Goal: Use online tool/utility

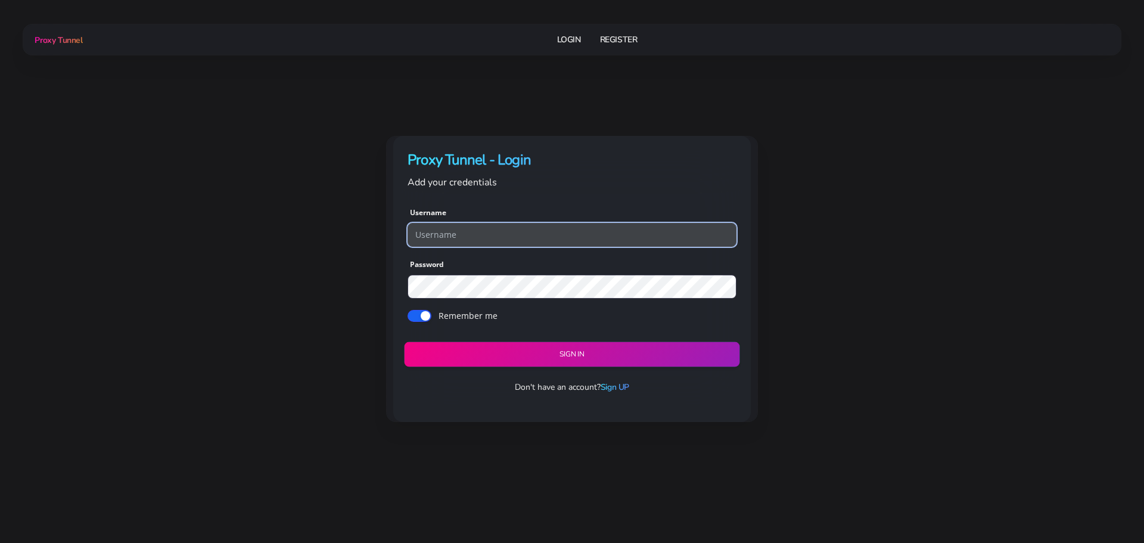
type input "georgeo1"
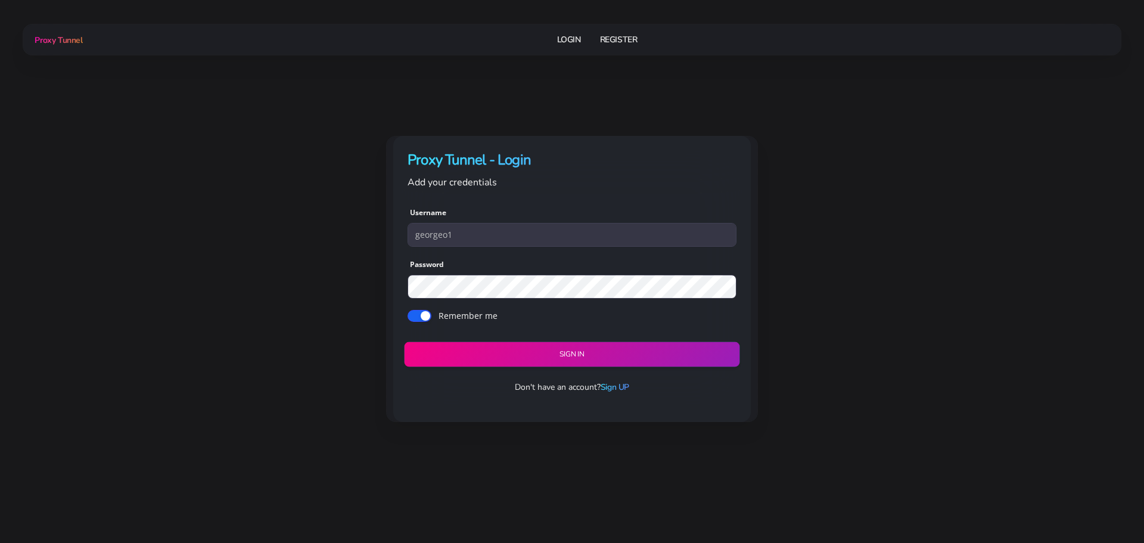
click at [549, 360] on button "Sign in" at bounding box center [571, 354] width 335 height 25
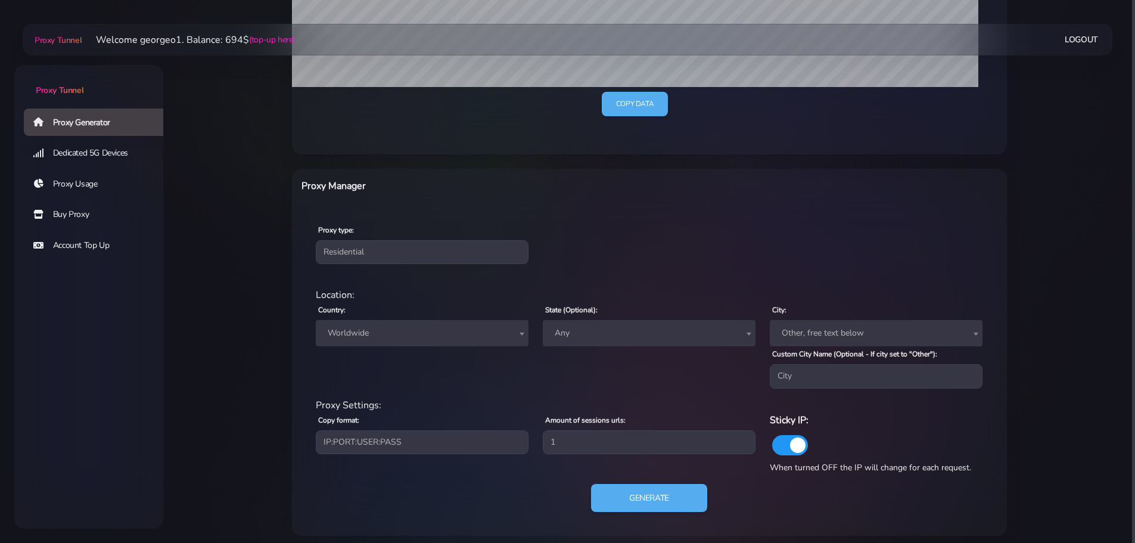
scroll to position [339, 0]
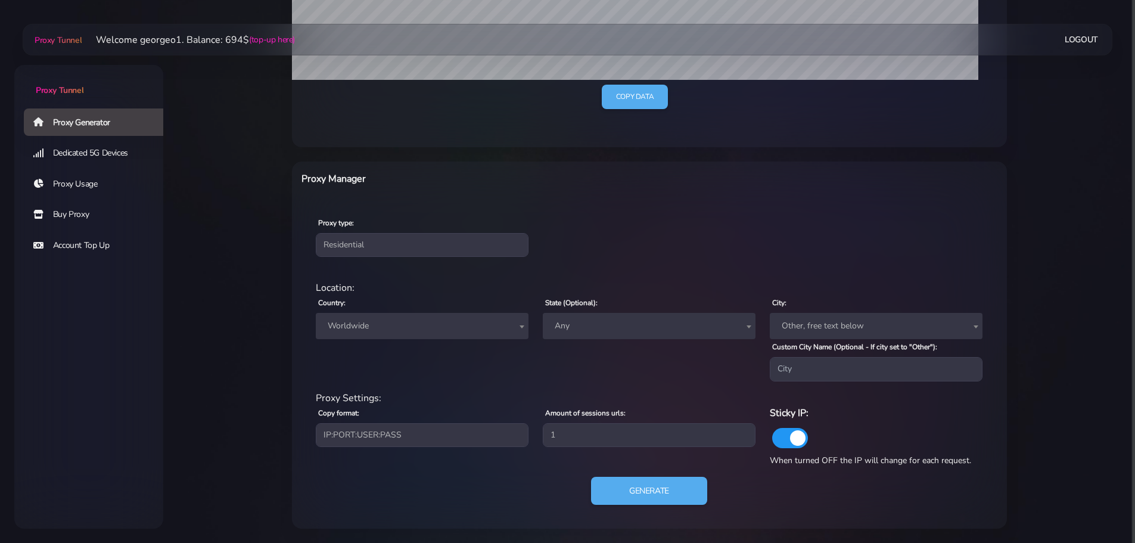
click at [446, 330] on span "Worldwide" at bounding box center [422, 326] width 198 height 17
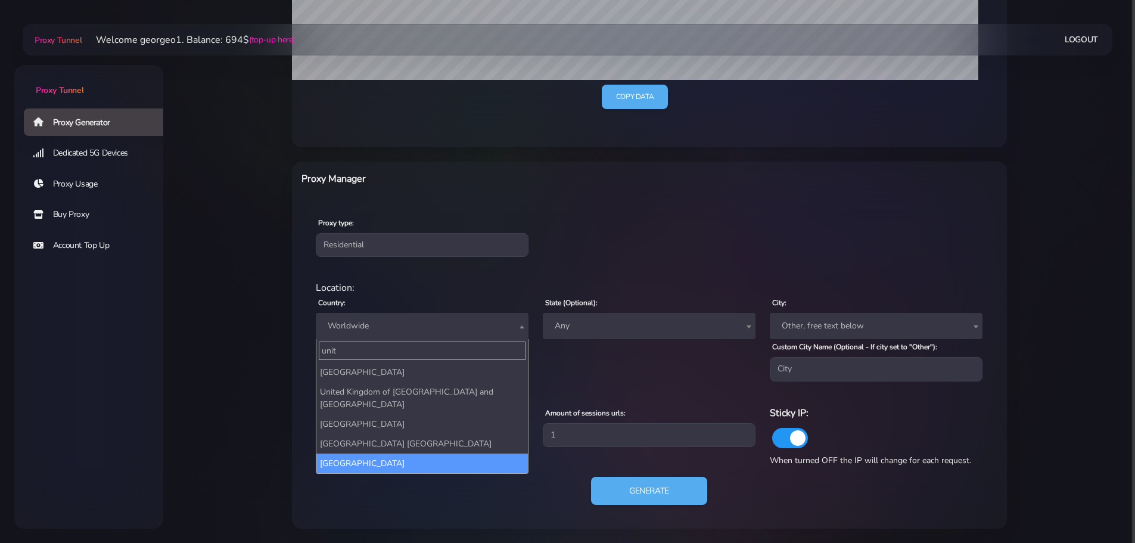
type input "unit"
select select "US"
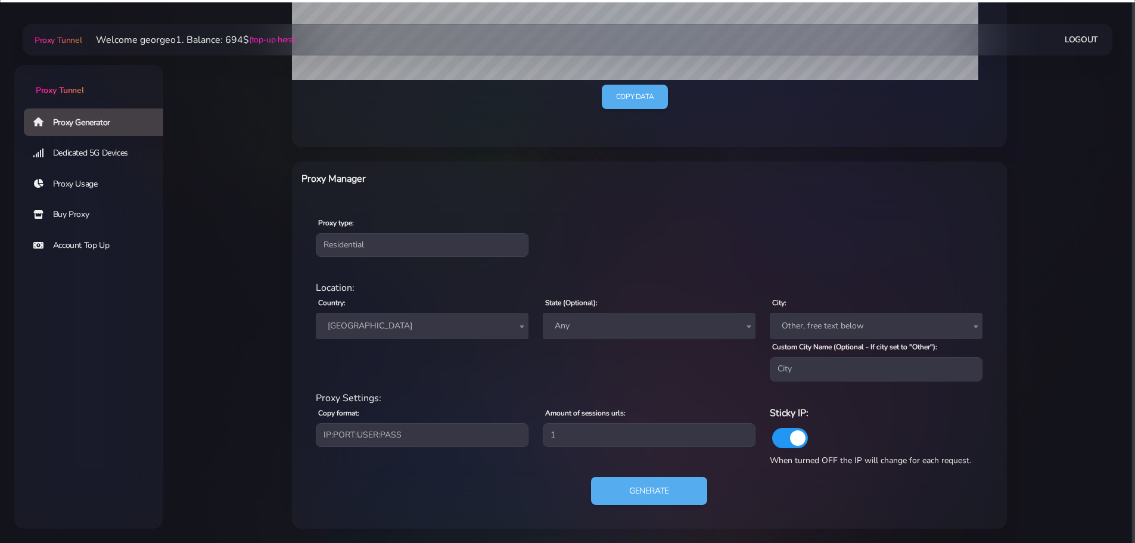
click at [813, 321] on span "Other, free text below" at bounding box center [876, 326] width 198 height 17
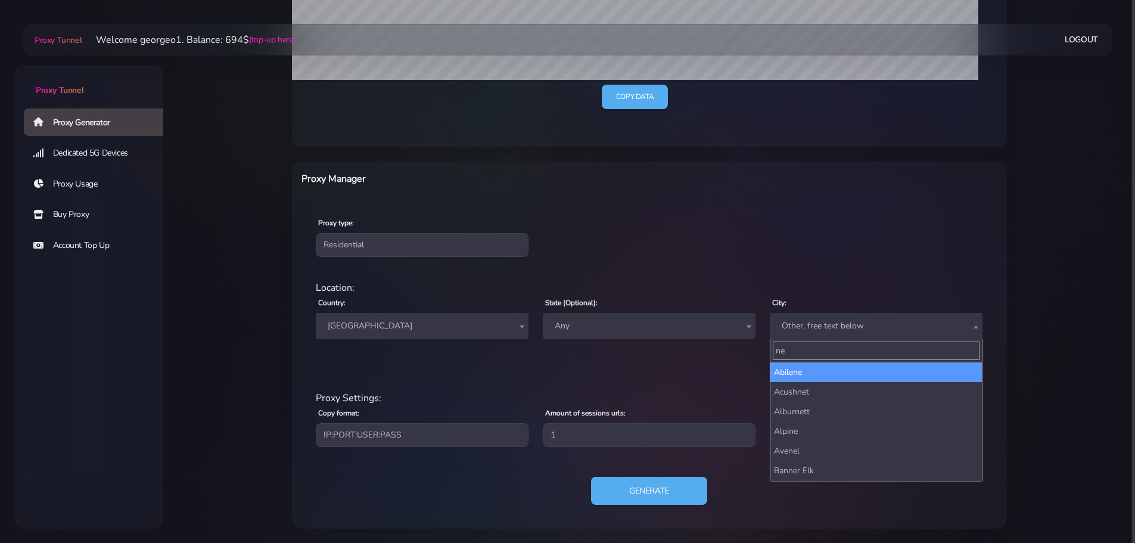
type input "n"
click at [734, 327] on span "Any" at bounding box center [649, 326] width 198 height 17
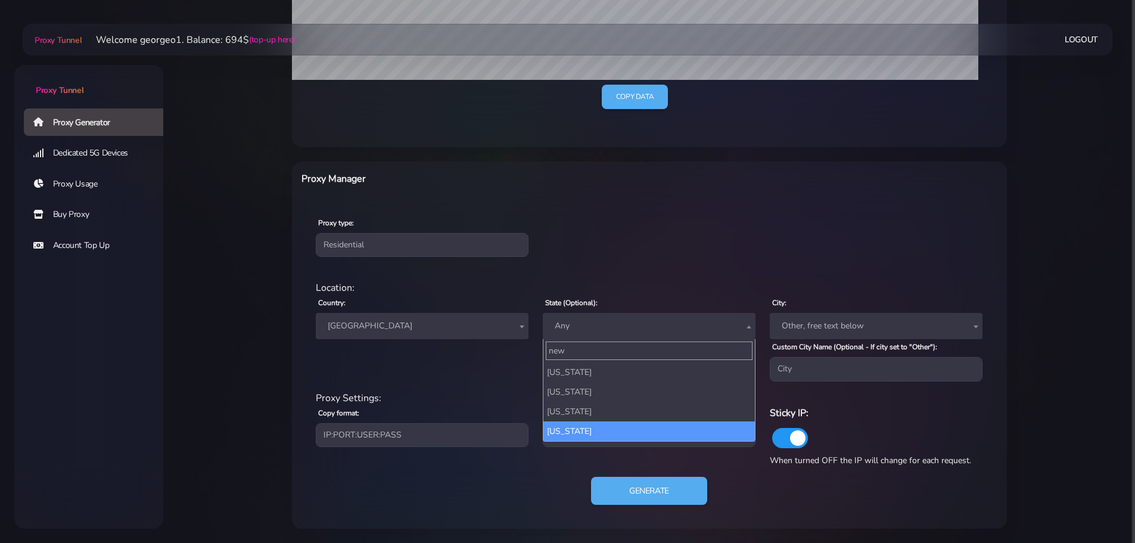
type input "new"
select select "NY"
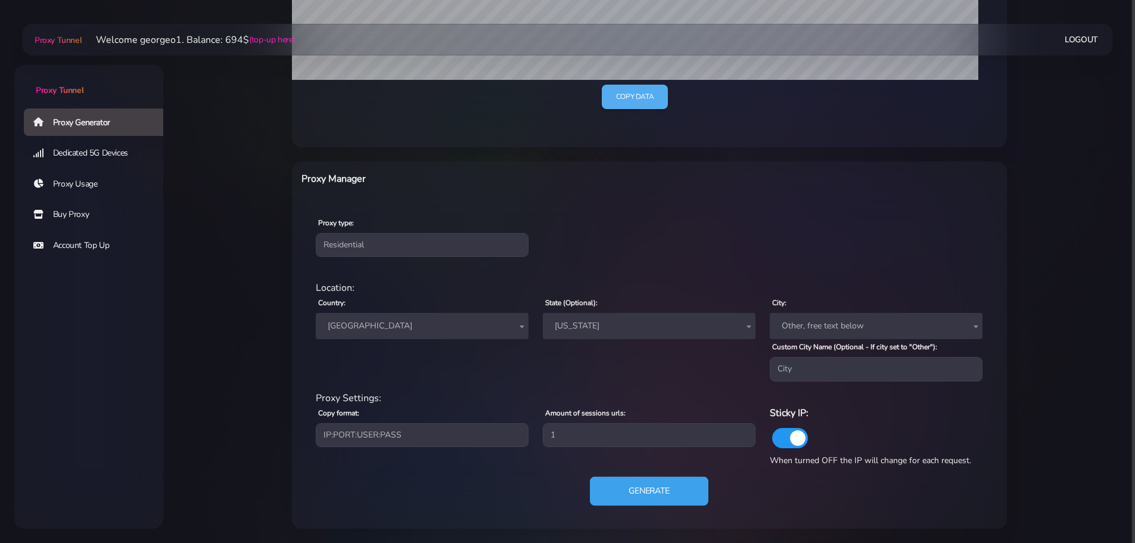
click at [638, 489] on button "Generate" at bounding box center [649, 490] width 119 height 29
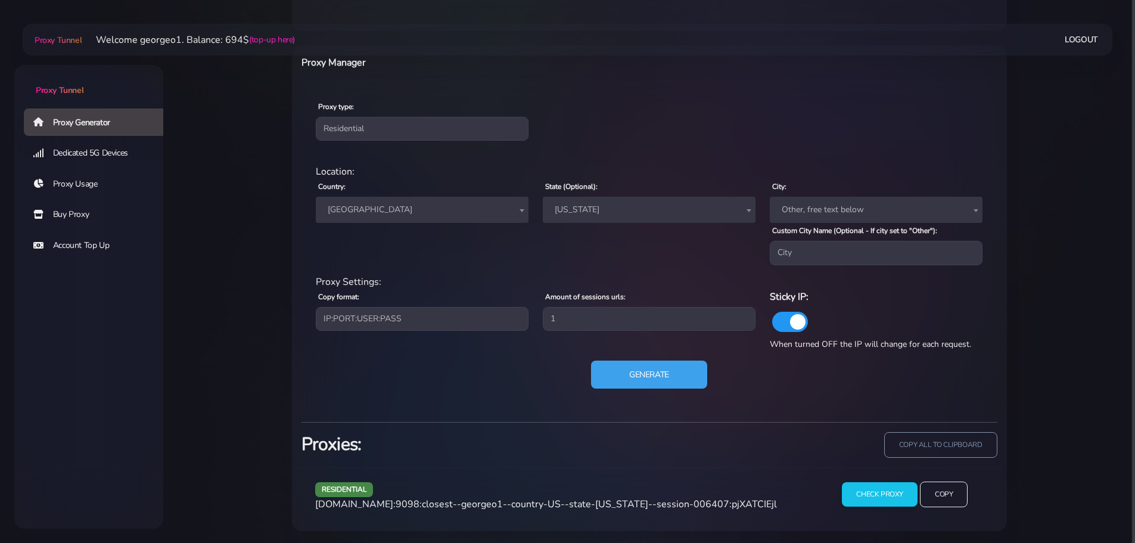
scroll to position [458, 0]
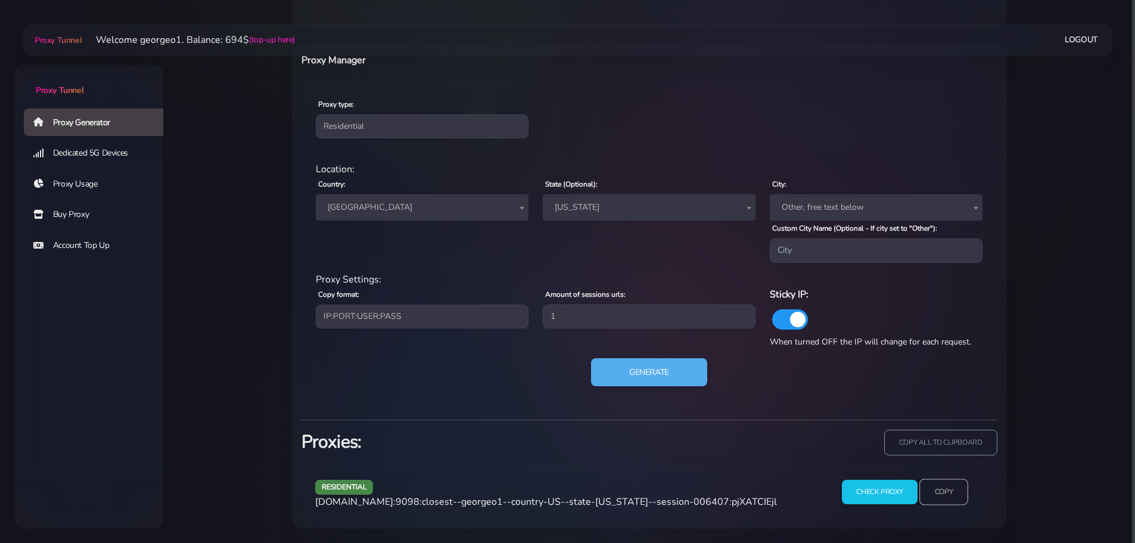
click at [936, 487] on input "Copy" at bounding box center [943, 492] width 49 height 26
click at [663, 209] on span "[US_STATE]" at bounding box center [649, 207] width 198 height 17
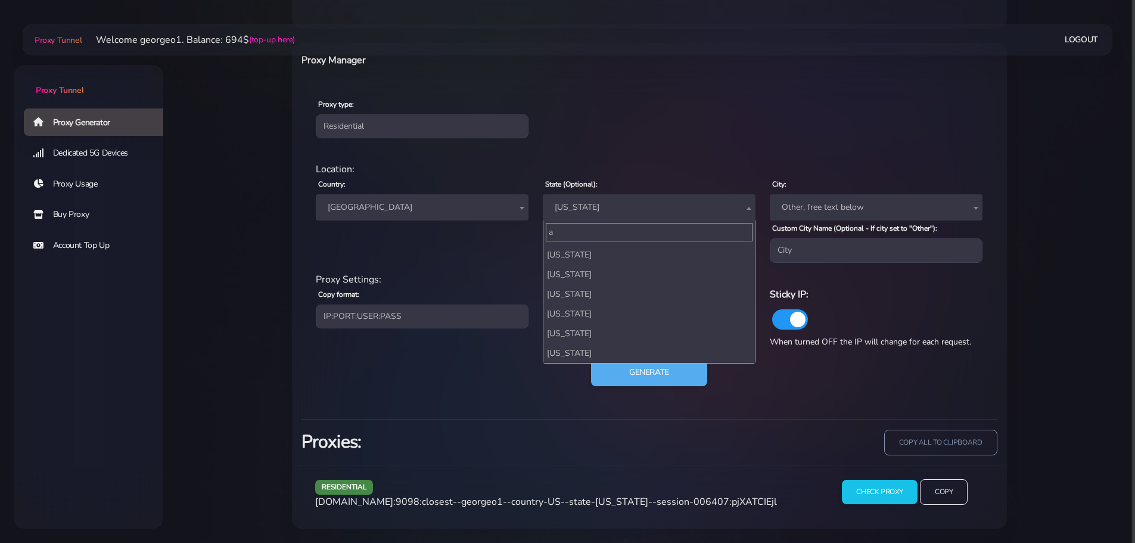
scroll to position [0, 0]
type input "an"
select select
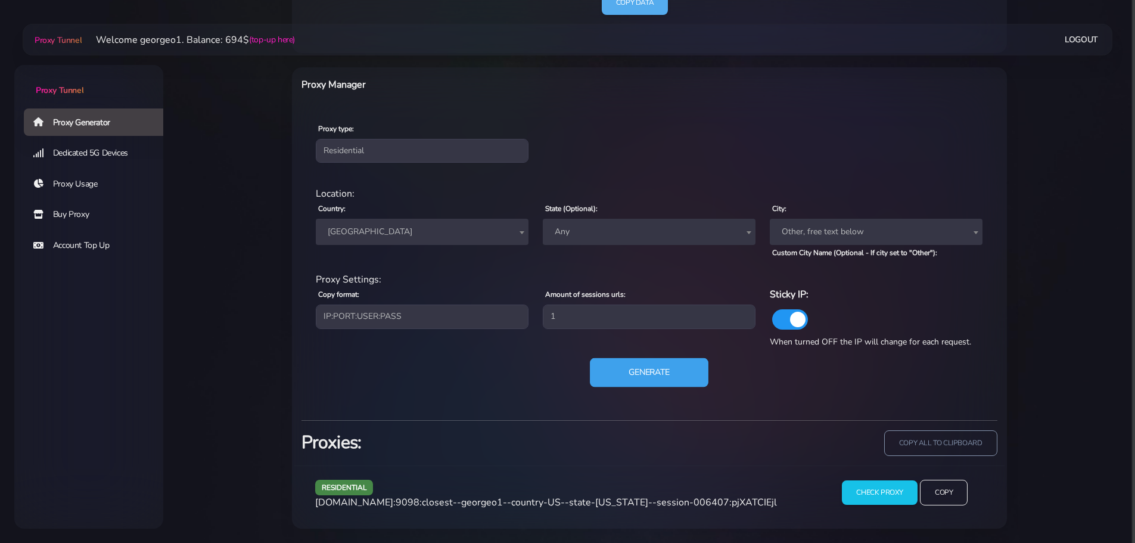
click at [653, 376] on button "Generate" at bounding box center [649, 372] width 119 height 29
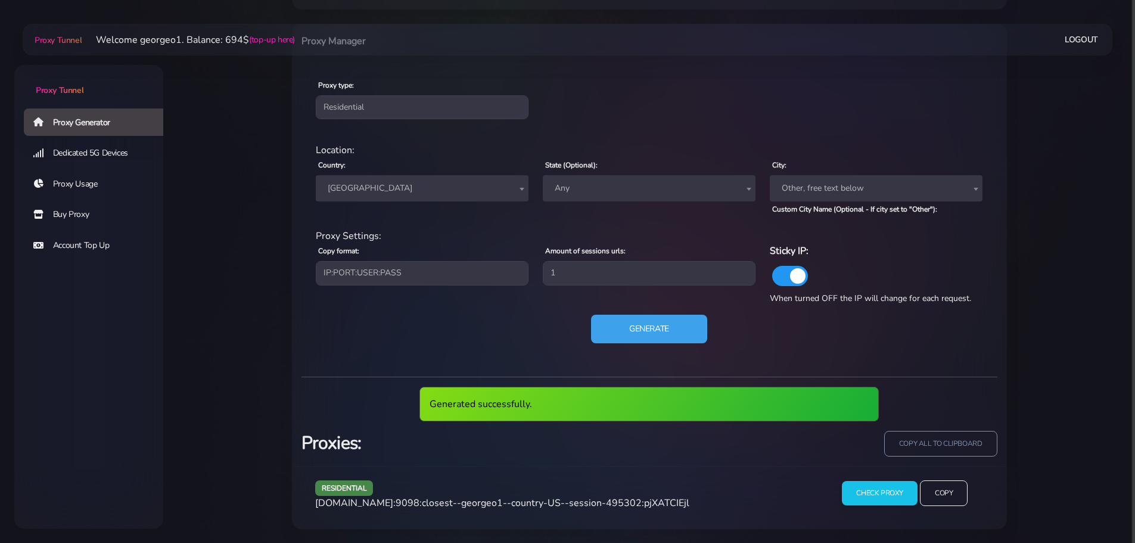
scroll to position [477, 0]
click at [943, 490] on input "Copy" at bounding box center [943, 493] width 49 height 26
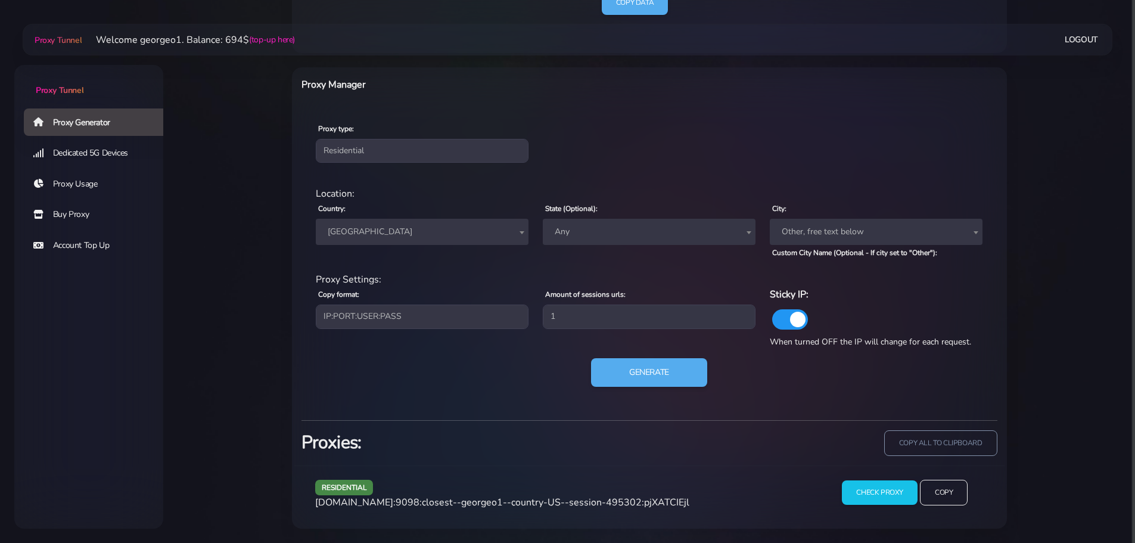
drag, startPoint x: 1072, startPoint y: 228, endPoint x: 1048, endPoint y: 226, distance: 23.9
click at [1072, 228] on main "Proxy Tunnel Welcome georgeo1. Balance: 694$ (top-up here) Logout" at bounding box center [649, 68] width 972 height 920
click at [662, 224] on span "Any" at bounding box center [649, 231] width 198 height 17
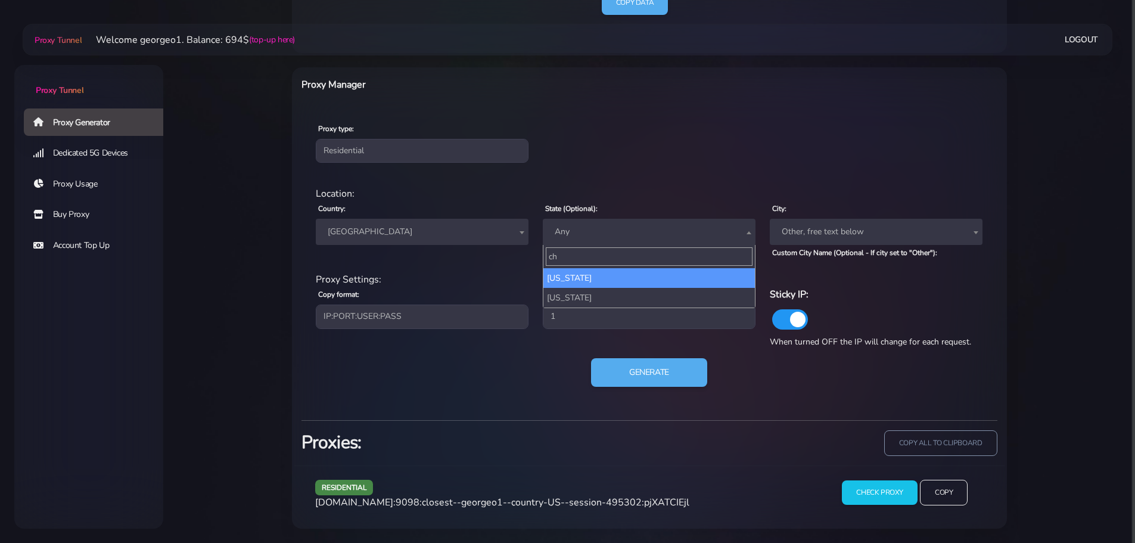
type input "c"
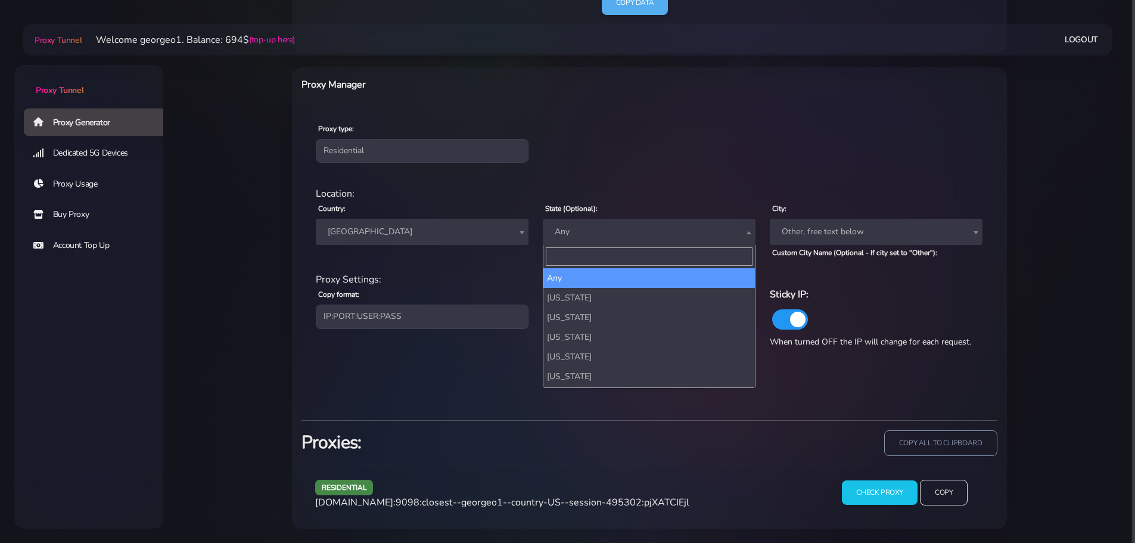
click at [810, 225] on span "Other, free text below" at bounding box center [876, 231] width 198 height 17
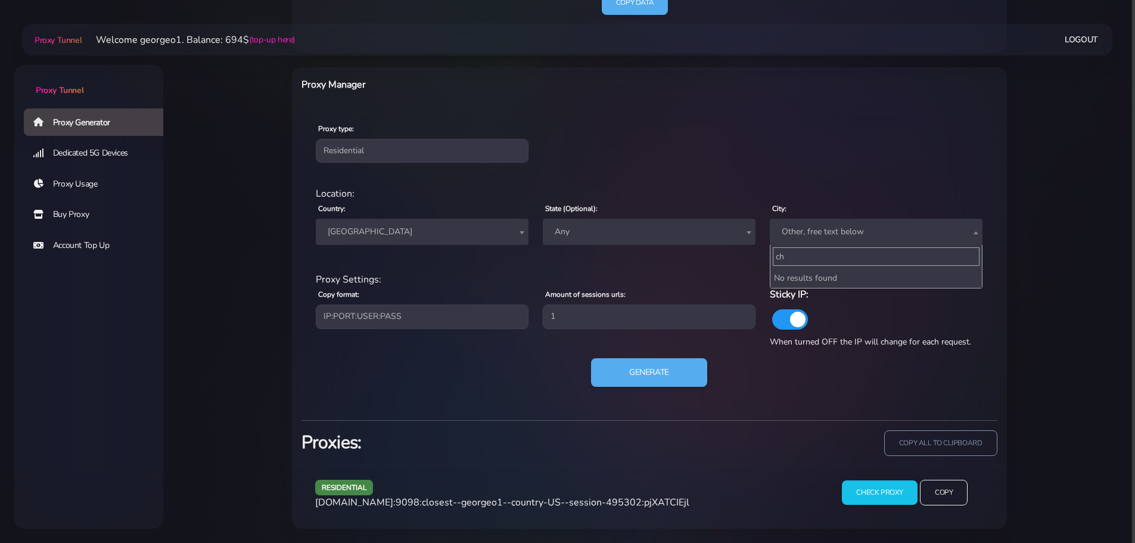
type input "c"
click at [1045, 201] on main "Proxy Tunnel Welcome georgeo1. Balance: 694$ (top-up here) Logout" at bounding box center [649, 68] width 972 height 920
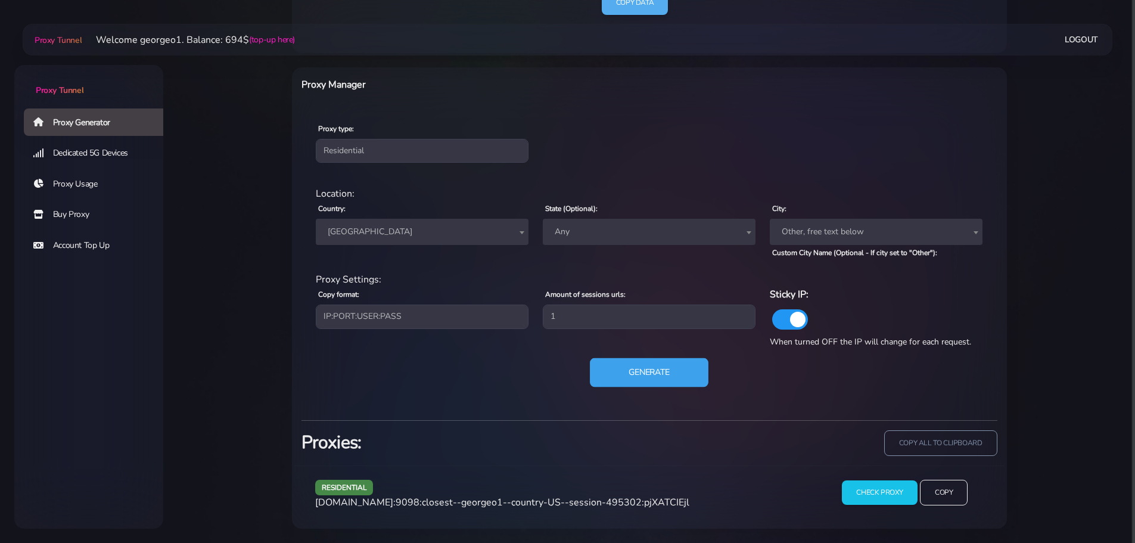
click at [635, 369] on button "Generate" at bounding box center [649, 372] width 119 height 29
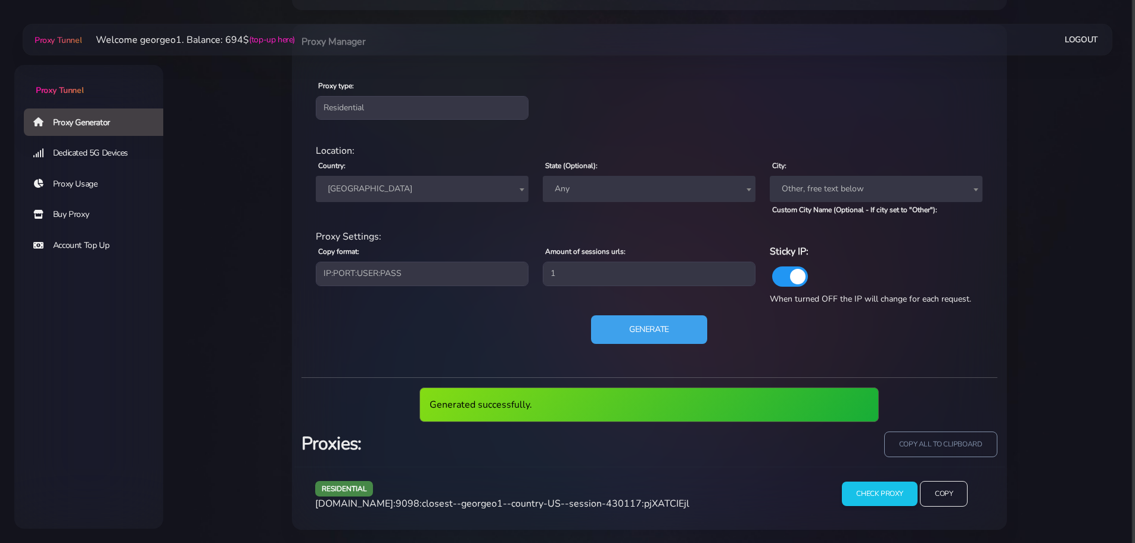
scroll to position [477, 0]
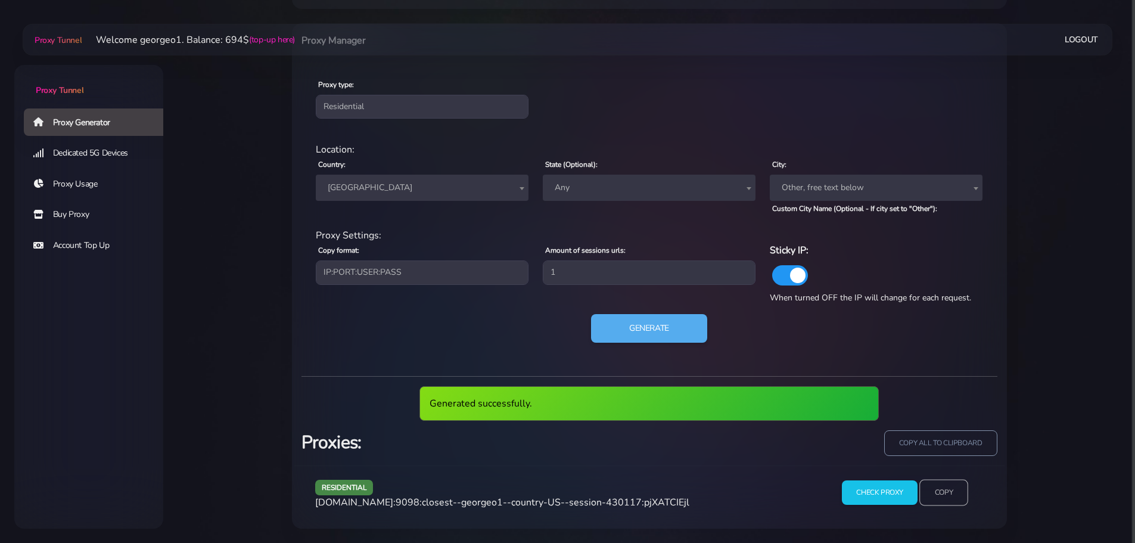
click at [937, 491] on input "Copy" at bounding box center [943, 493] width 49 height 26
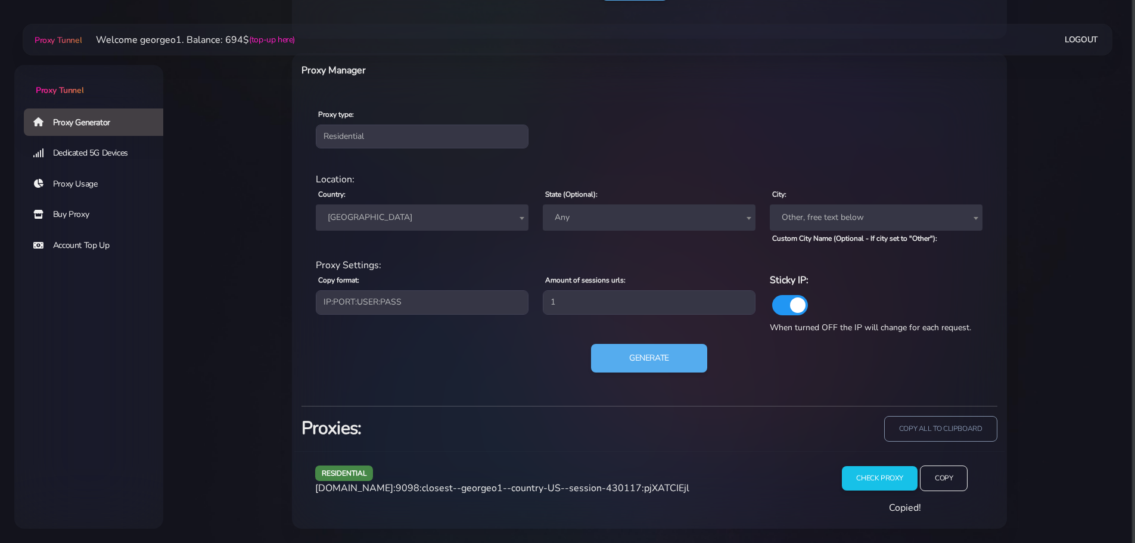
scroll to position [433, 0]
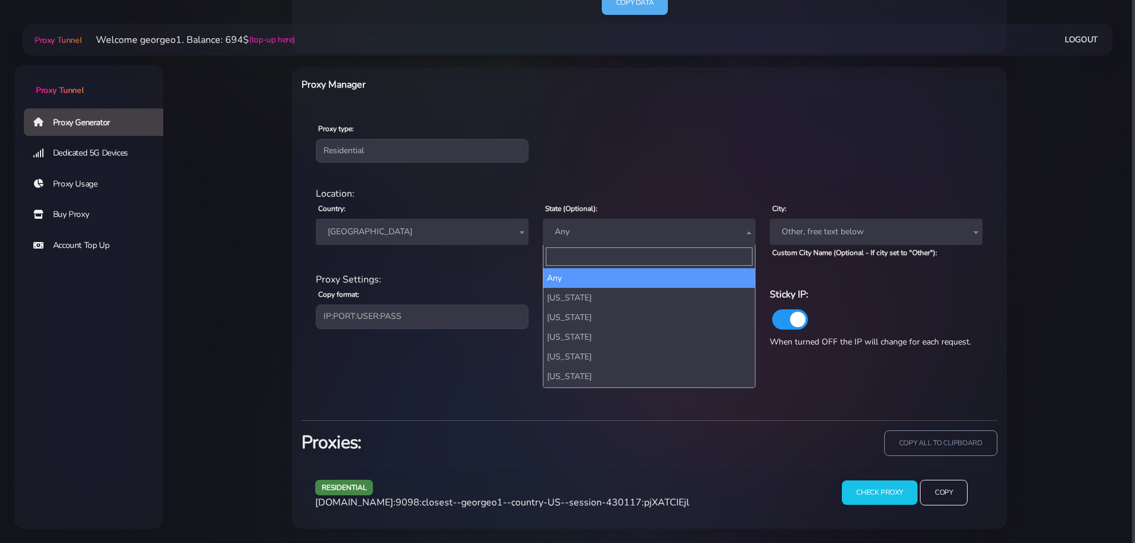
click at [606, 225] on span "Any" at bounding box center [649, 231] width 198 height 17
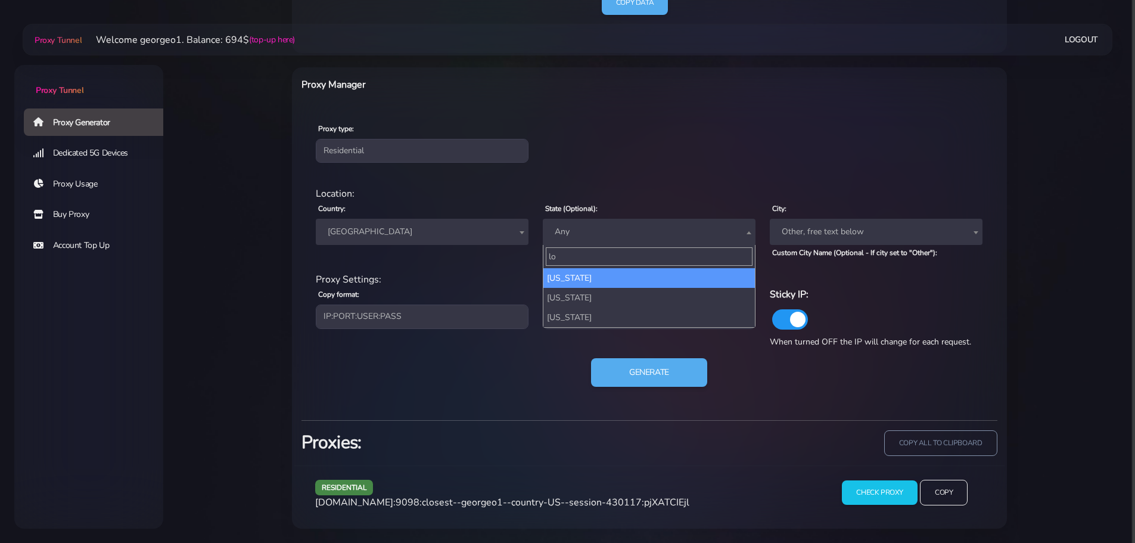
type input "l"
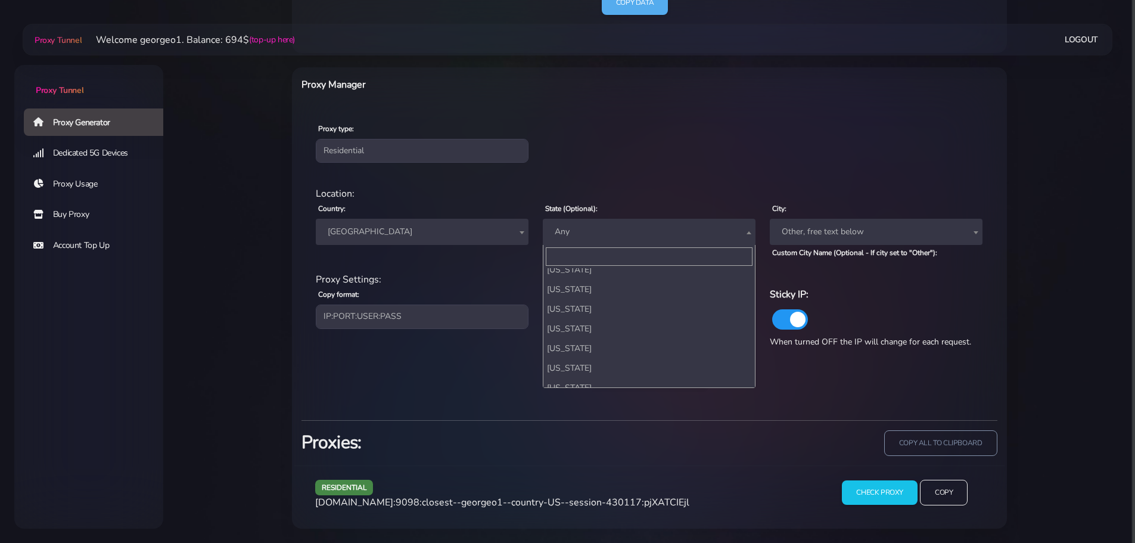
scroll to position [238, 0]
click at [822, 232] on span "Other, free text below" at bounding box center [876, 231] width 198 height 17
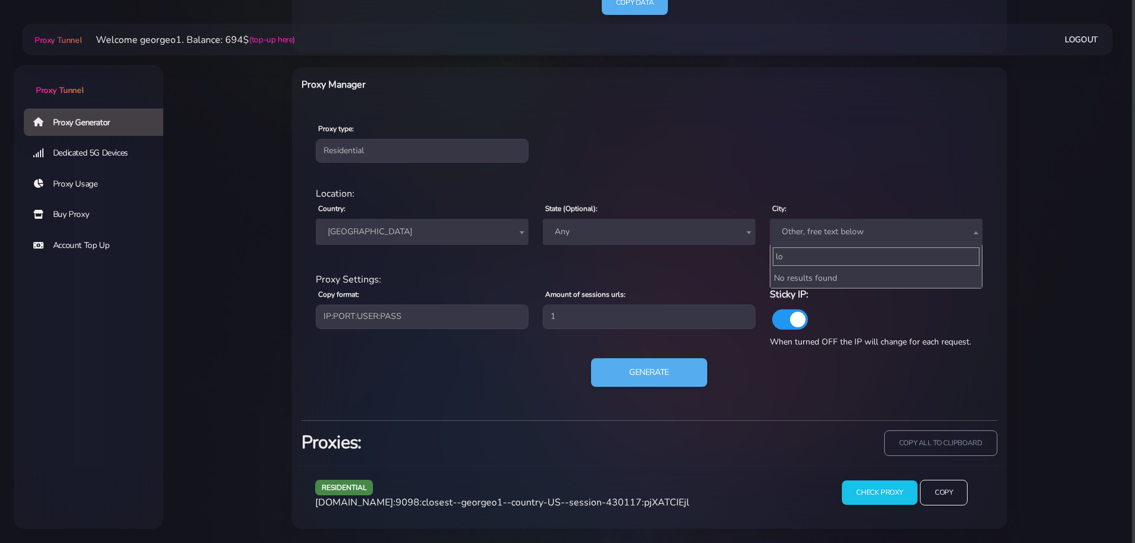
type input "l"
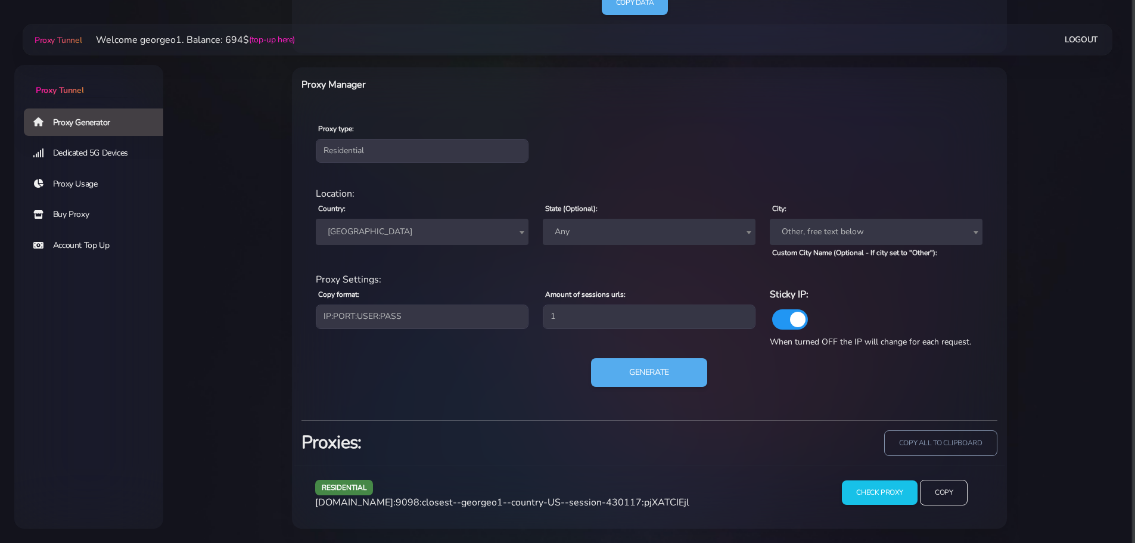
click at [827, 131] on div "Proxy type: Residential Static Mobile" at bounding box center [649, 142] width 710 height 70
click at [676, 371] on button "Generate" at bounding box center [649, 372] width 119 height 29
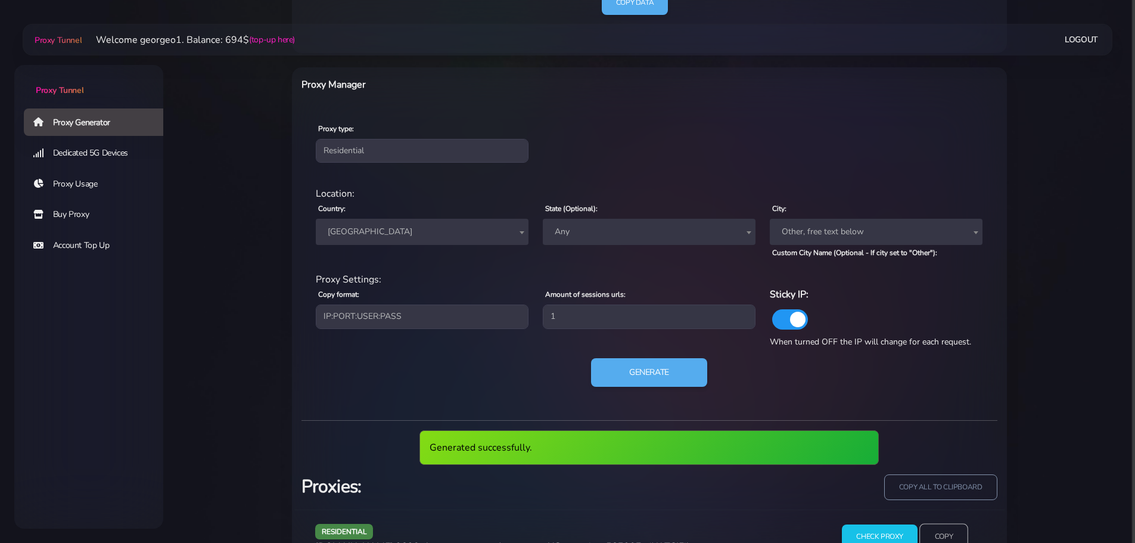
click at [947, 531] on input "Copy" at bounding box center [943, 537] width 49 height 26
